Goal: Answer question/provide support

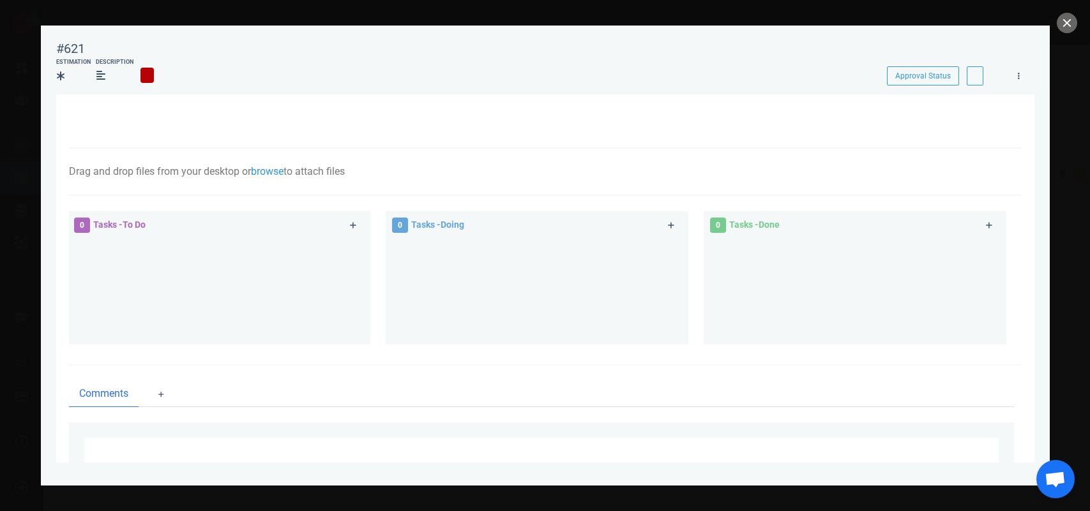
click at [1061, 27] on button "close" at bounding box center [1066, 23] width 20 height 20
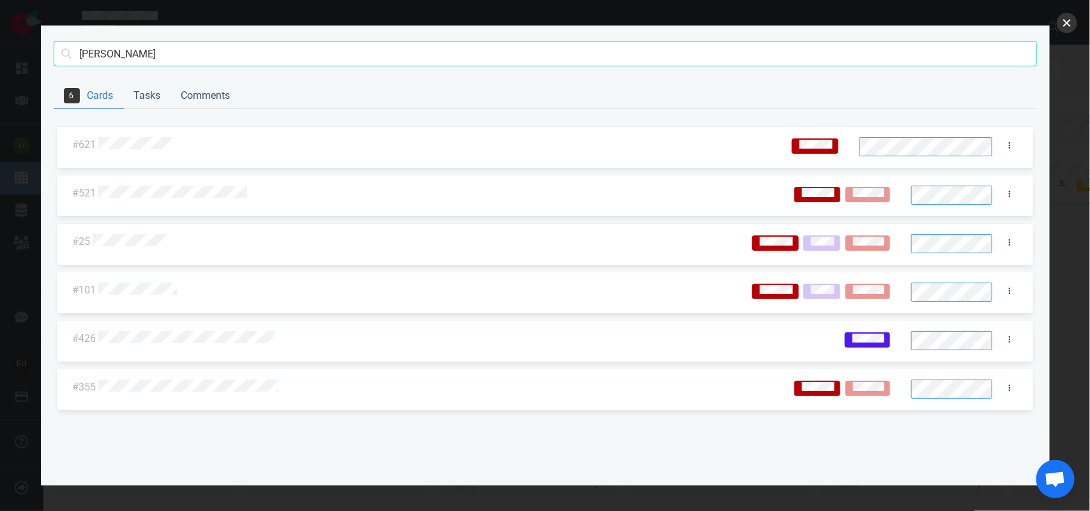
click at [1064, 24] on button "close" at bounding box center [1066, 23] width 20 height 20
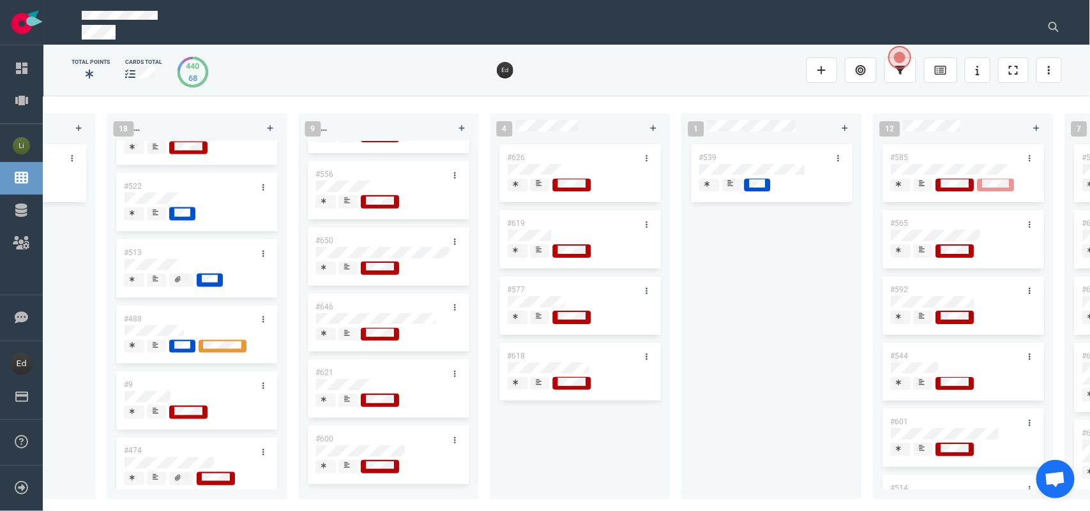
scroll to position [855, 0]
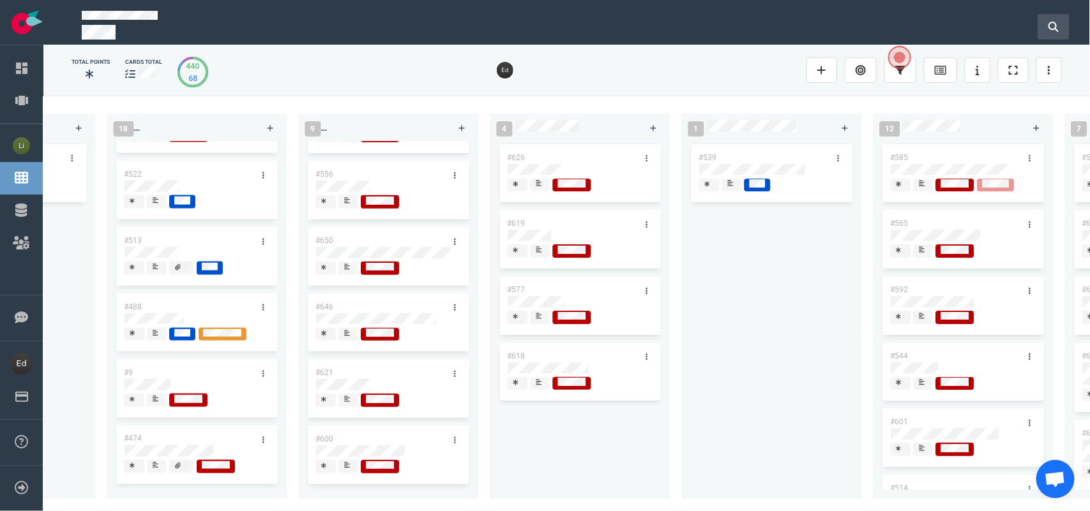
click at [1048, 22] on icon at bounding box center [1053, 27] width 10 height 10
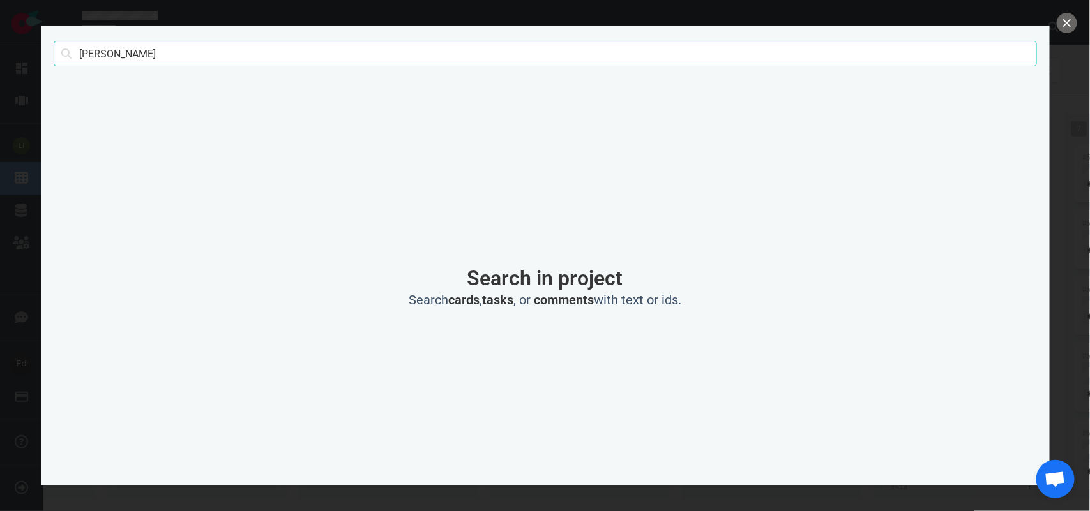
click at [96, 59] on input "[PERSON_NAME]" at bounding box center [545, 54] width 983 height 26
type input "[PERSON_NAME]"
click button "Search" at bounding box center [0, 0] width 0 height 0
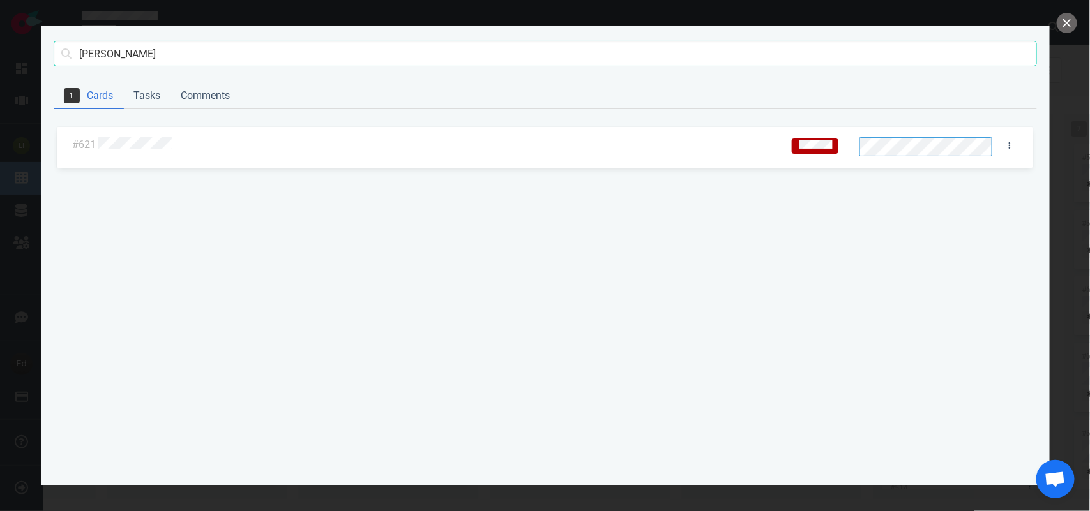
click at [171, 137] on div at bounding box center [436, 145] width 676 height 17
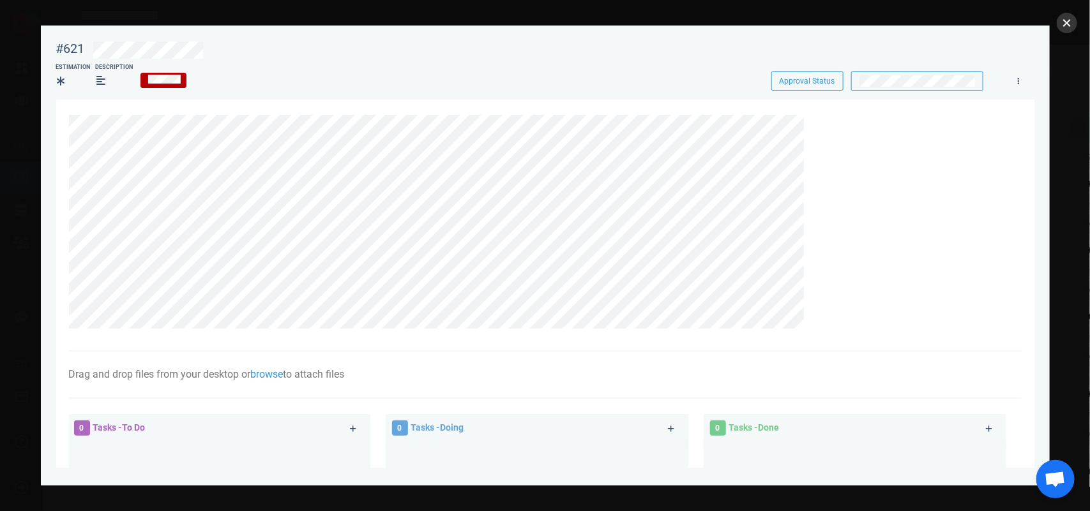
click at [1056, 20] on button "close" at bounding box center [1066, 23] width 20 height 20
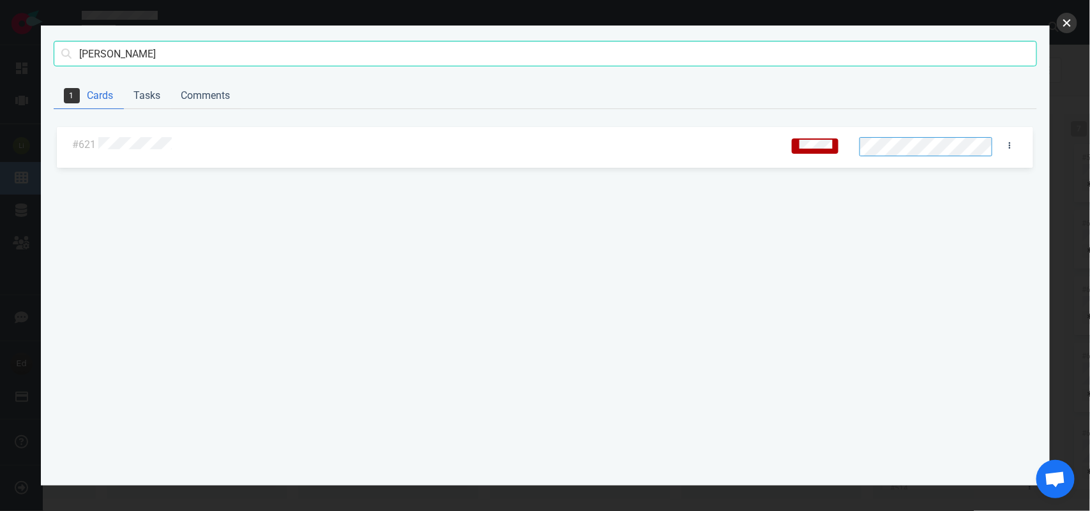
click at [1067, 23] on button "close" at bounding box center [1066, 23] width 20 height 20
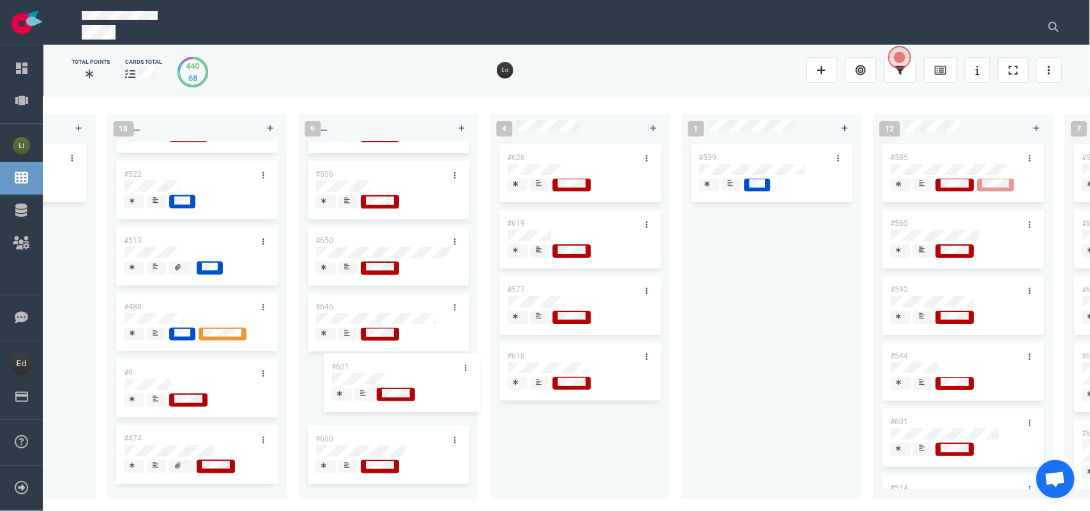
drag, startPoint x: 356, startPoint y: 362, endPoint x: 371, endPoint y: 364, distance: 15.4
click at [371, 364] on div "#655 #147 #651 #649 #556 #650 #646 #621 #600 #621" at bounding box center [389, 316] width 180 height 348
